Goal: Transaction & Acquisition: Purchase product/service

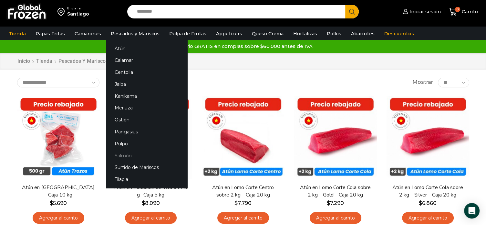
click at [132, 156] on link "Salmón" at bounding box center [146, 155] width 81 height 12
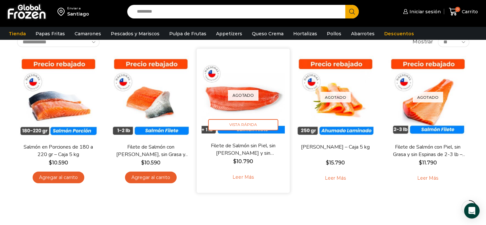
scroll to position [32, 0]
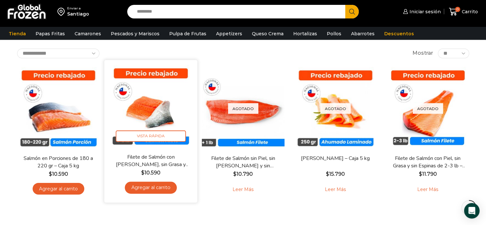
click at [156, 108] on img at bounding box center [150, 106] width 83 height 83
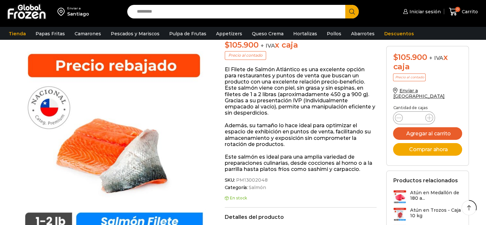
scroll to position [162, 0]
